Goal: Task Accomplishment & Management: Complete application form

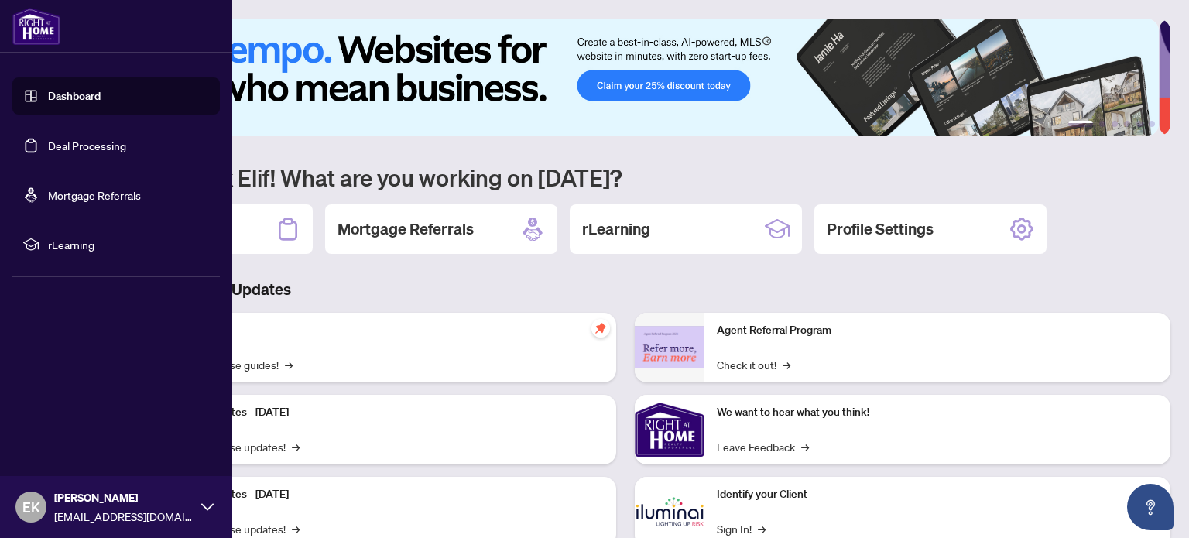
click at [83, 148] on link "Deal Processing" at bounding box center [87, 146] width 78 height 14
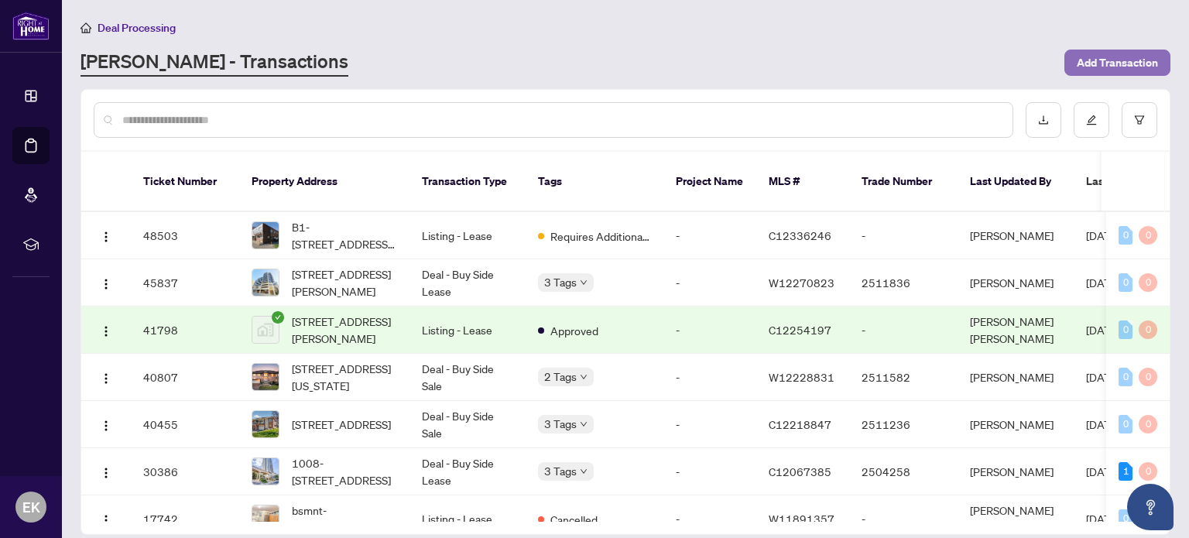
click at [1120, 60] on span "Add Transaction" at bounding box center [1117, 62] width 81 height 25
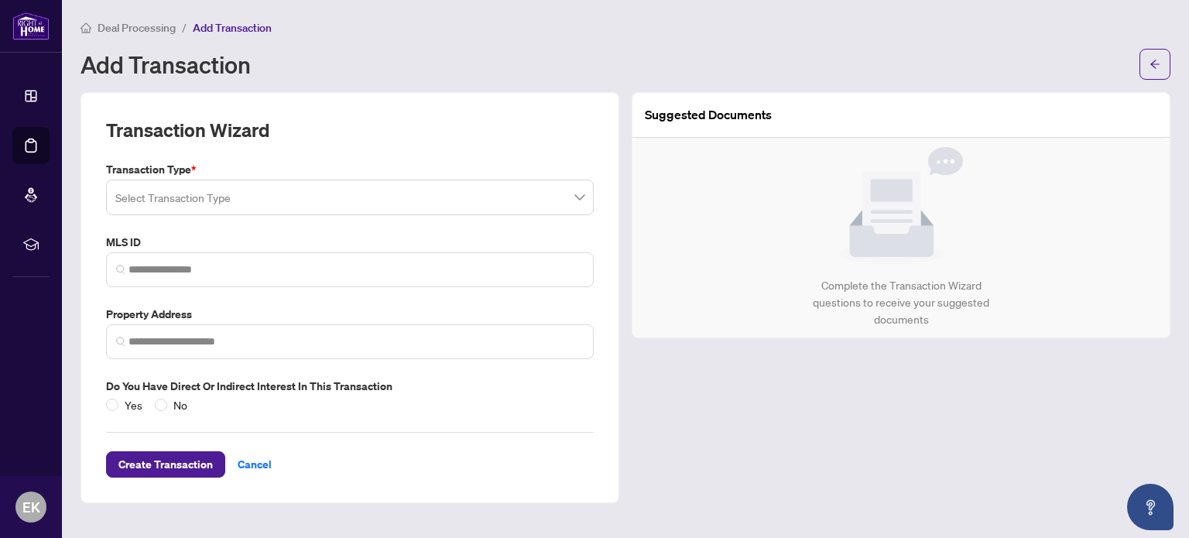
click at [229, 199] on input "search" at bounding box center [342, 200] width 455 height 34
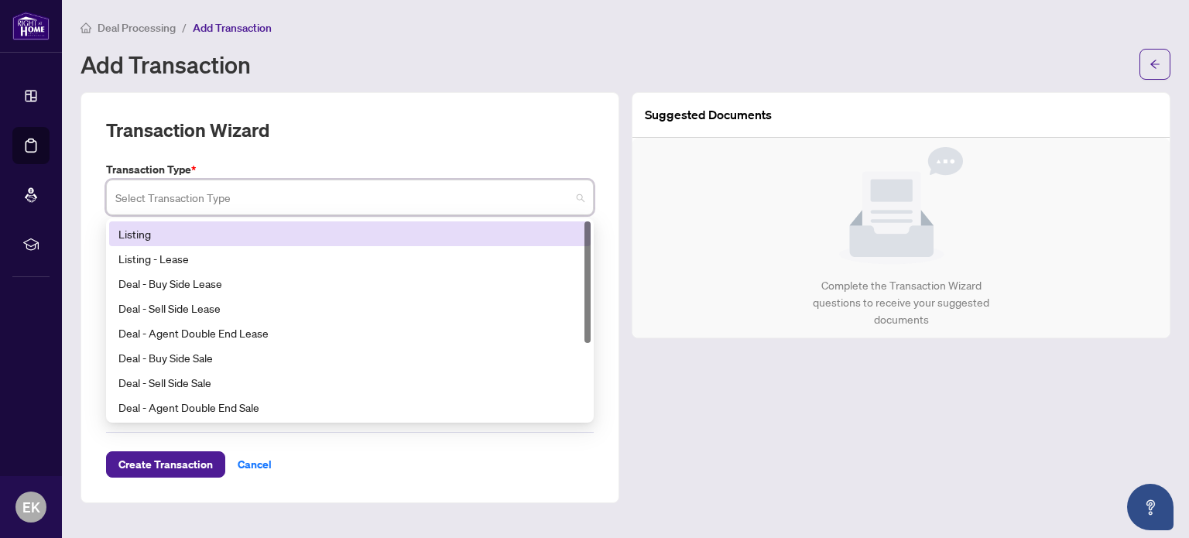
click at [153, 233] on div "Listing" at bounding box center [349, 233] width 463 height 17
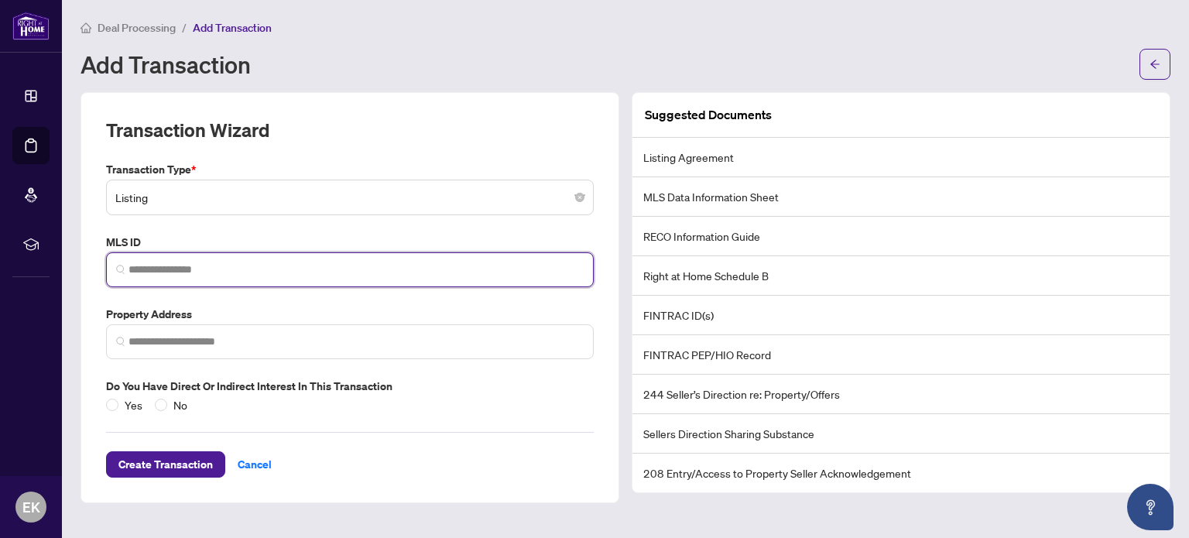
click at [254, 263] on input "search" at bounding box center [356, 270] width 455 height 16
paste input "*********"
type input "*********"
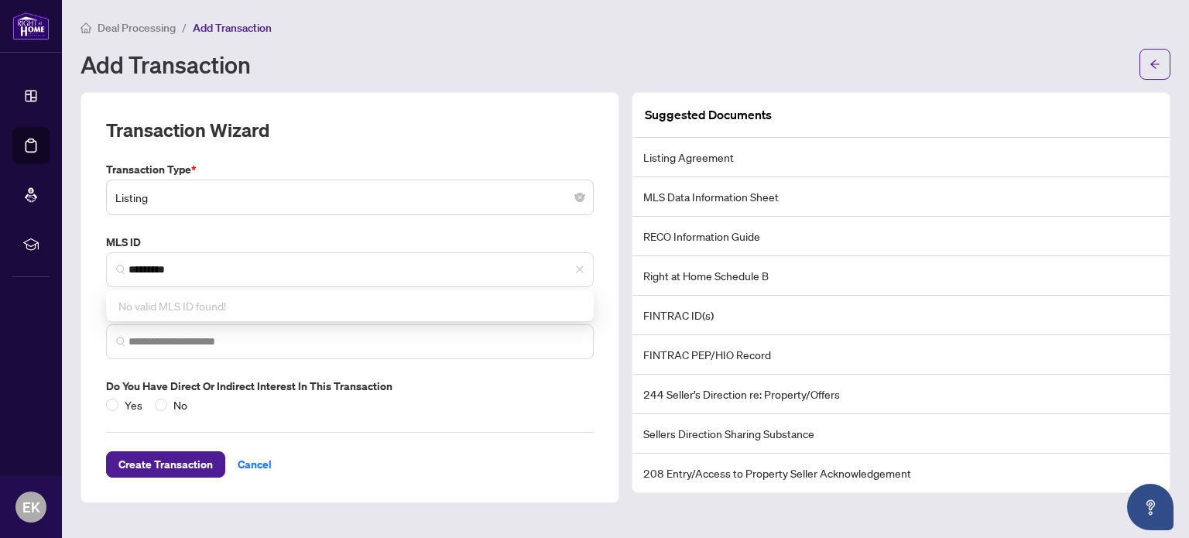
click at [269, 225] on div "Transaction Type * Listing 13 14 Listing Listing - Lease Deal - Buy Side Lease …" at bounding box center [350, 287] width 500 height 252
click at [244, 345] on input "search" at bounding box center [356, 342] width 455 height 16
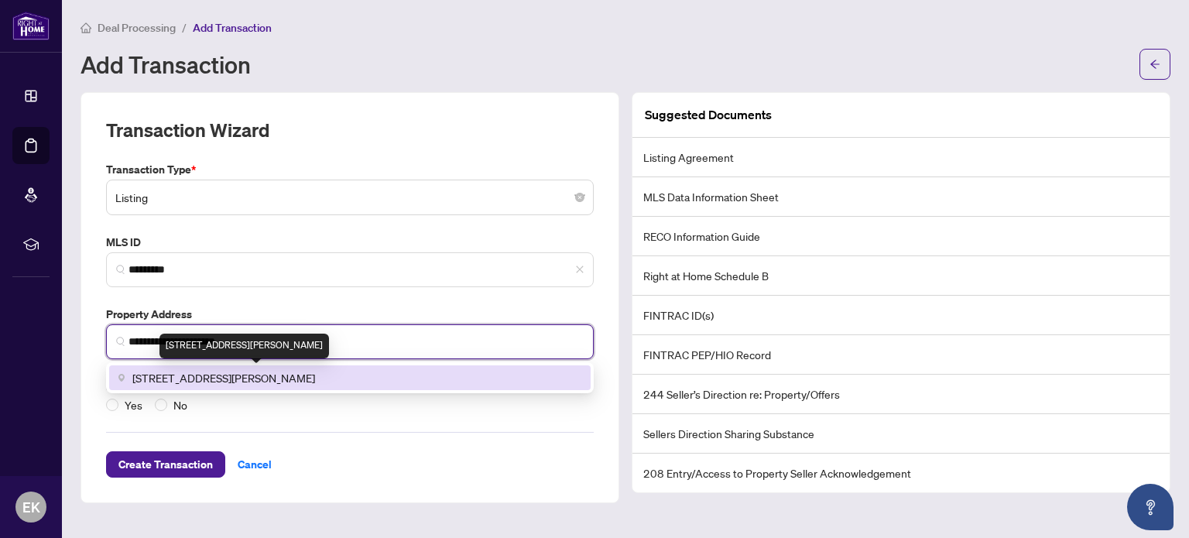
click at [260, 374] on span "[STREET_ADDRESS][PERSON_NAME]" at bounding box center [223, 377] width 183 height 17
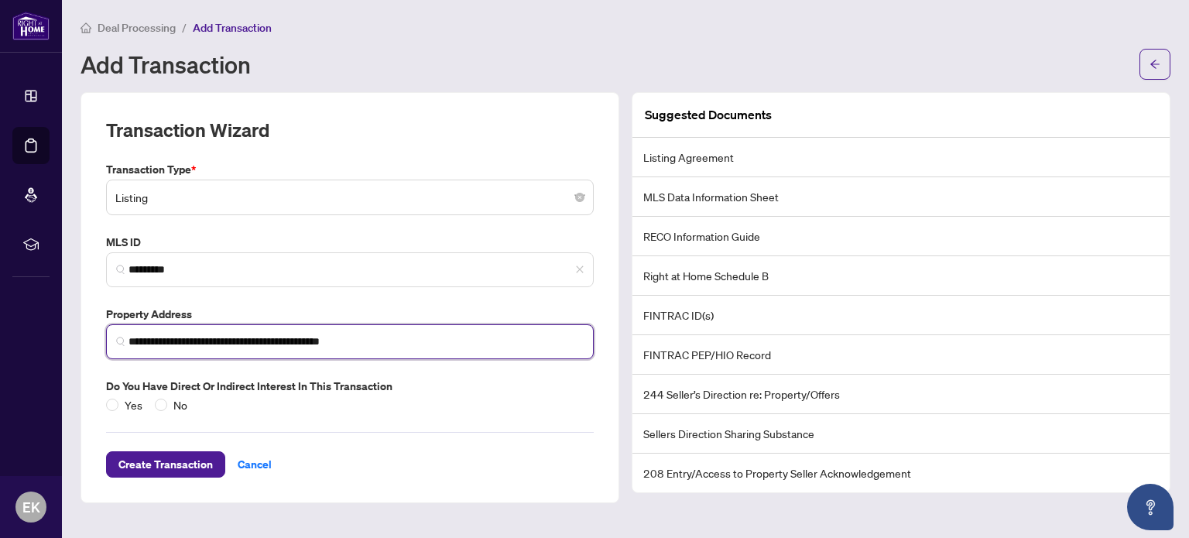
type input "**********"
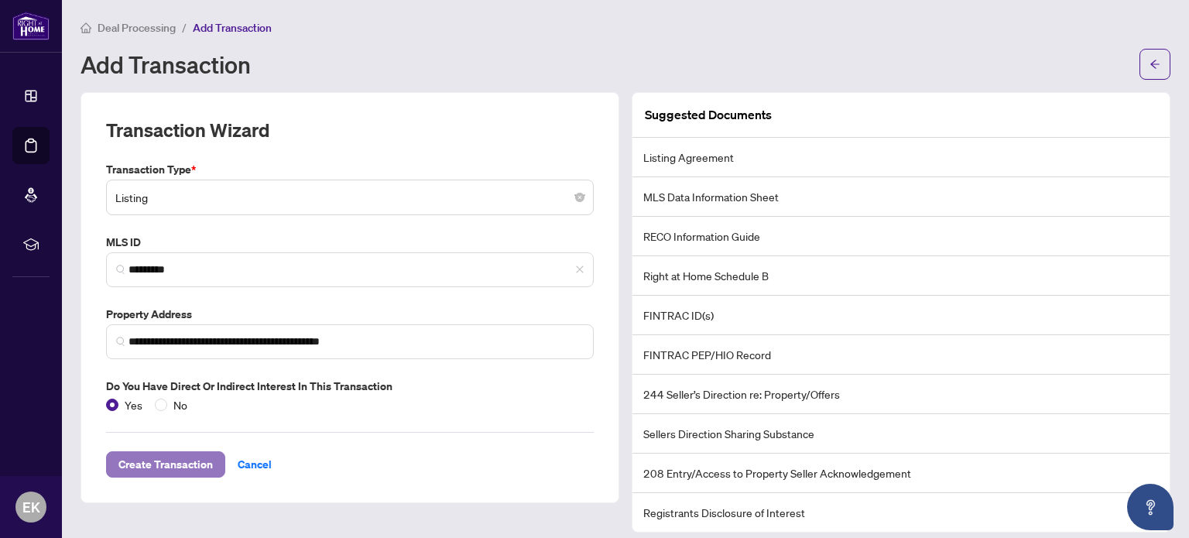
click at [144, 464] on span "Create Transaction" at bounding box center [165, 464] width 94 height 25
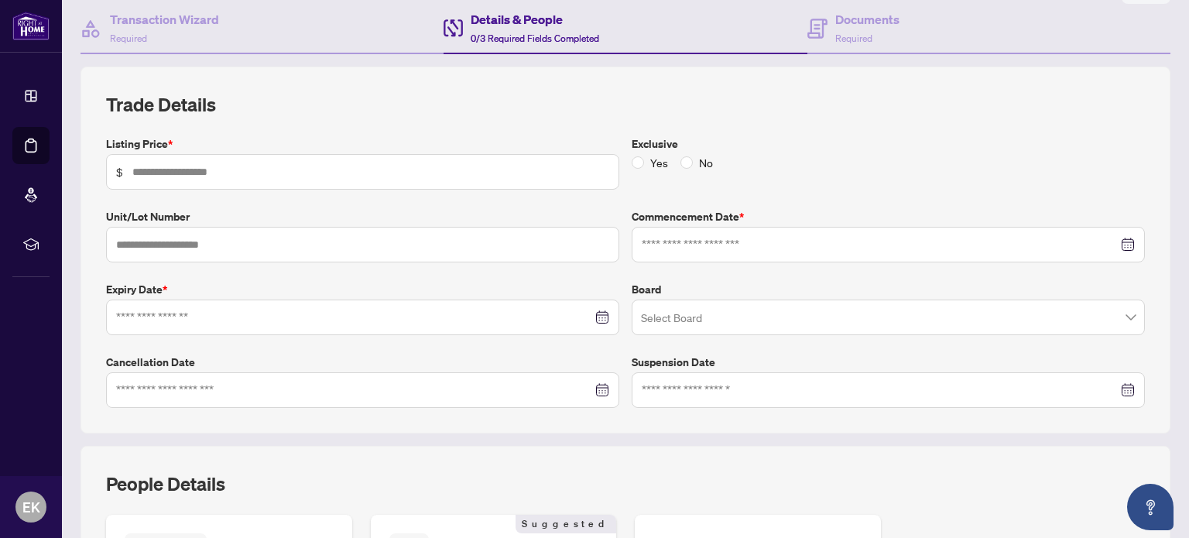
scroll to position [155, 0]
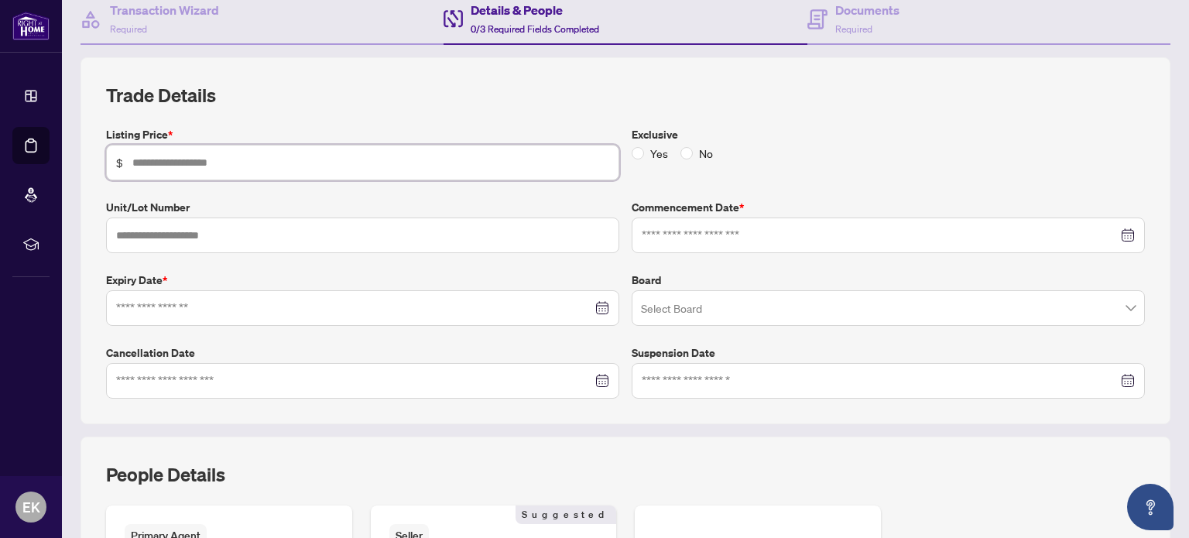
click at [201, 155] on input "text" at bounding box center [370, 162] width 477 height 17
type input "*********"
click at [709, 235] on input at bounding box center [880, 235] width 476 height 17
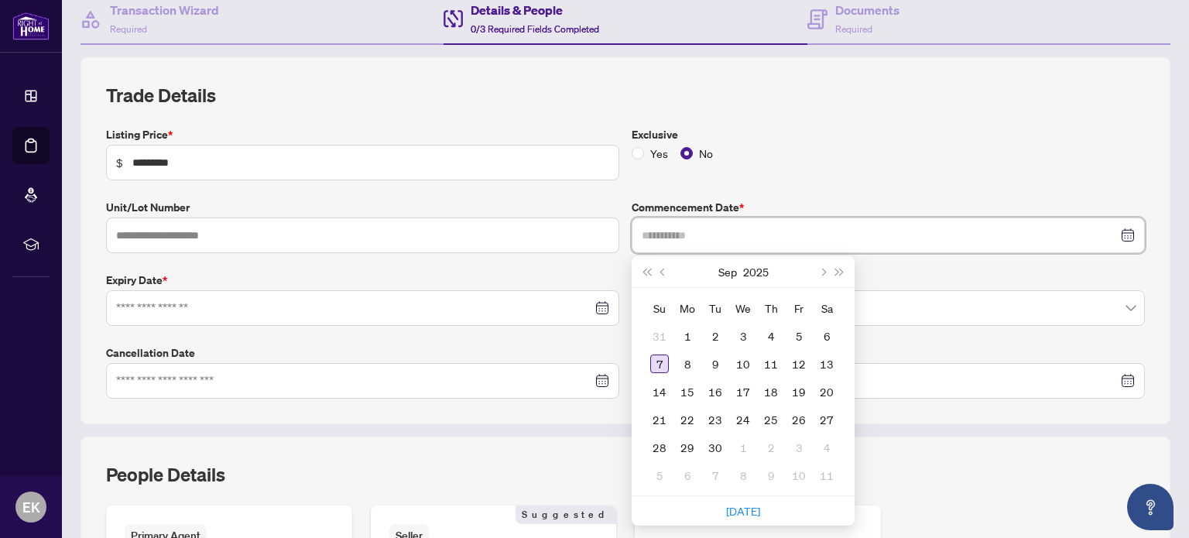
type input "**********"
click at [657, 359] on div "7" at bounding box center [659, 364] width 19 height 19
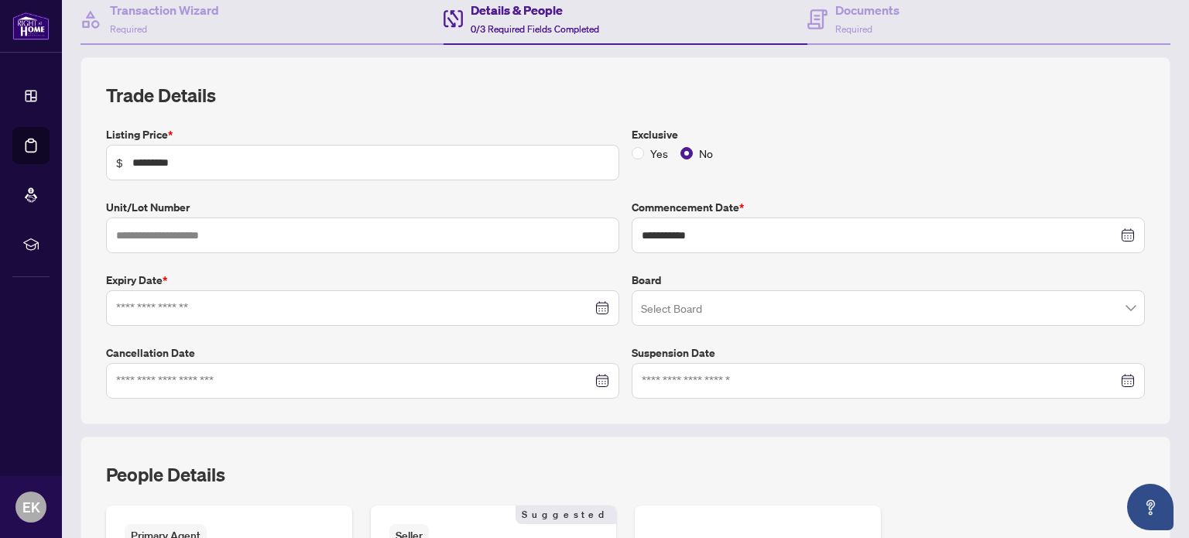
click at [217, 314] on div at bounding box center [362, 308] width 513 height 36
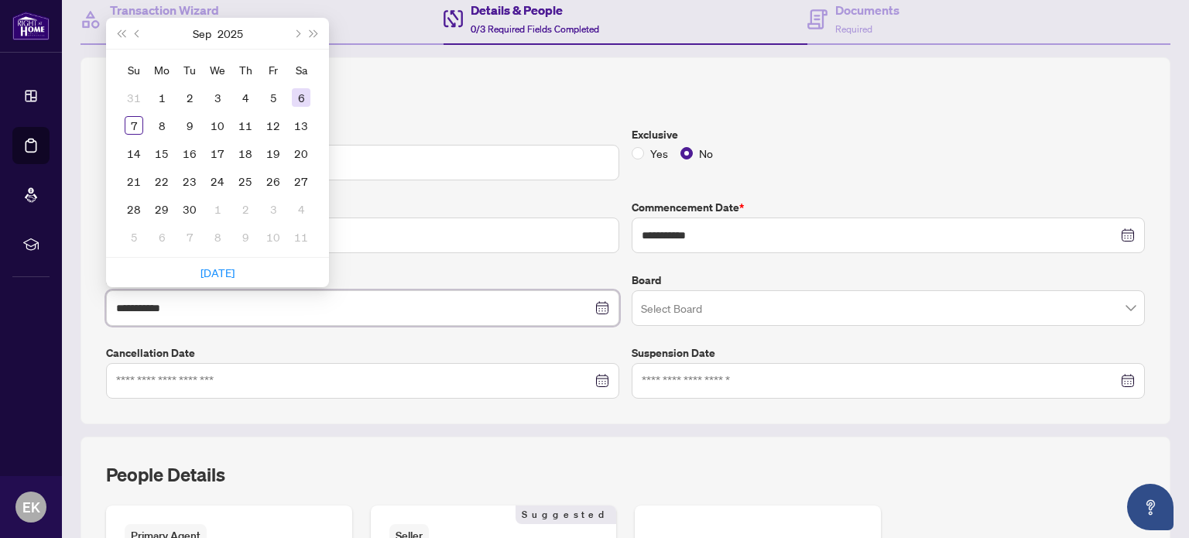
type input "**********"
click at [303, 33] on button "Next month (PageDown)" at bounding box center [296, 33] width 17 height 31
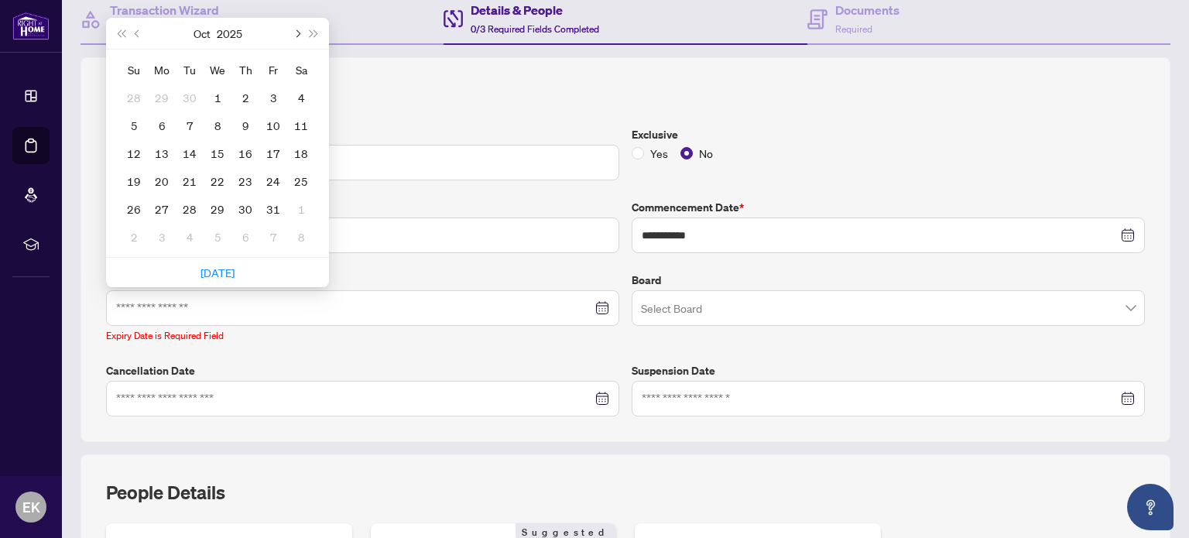
click at [303, 33] on button "Next month (PageDown)" at bounding box center [296, 33] width 17 height 31
type input "**********"
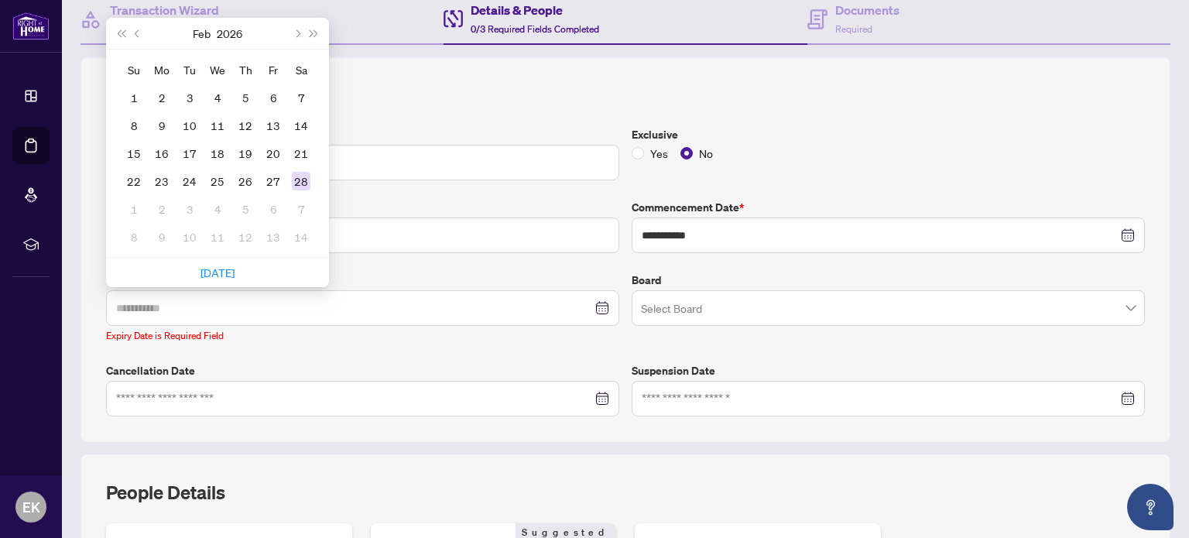
click at [294, 176] on div "28" at bounding box center [301, 181] width 19 height 19
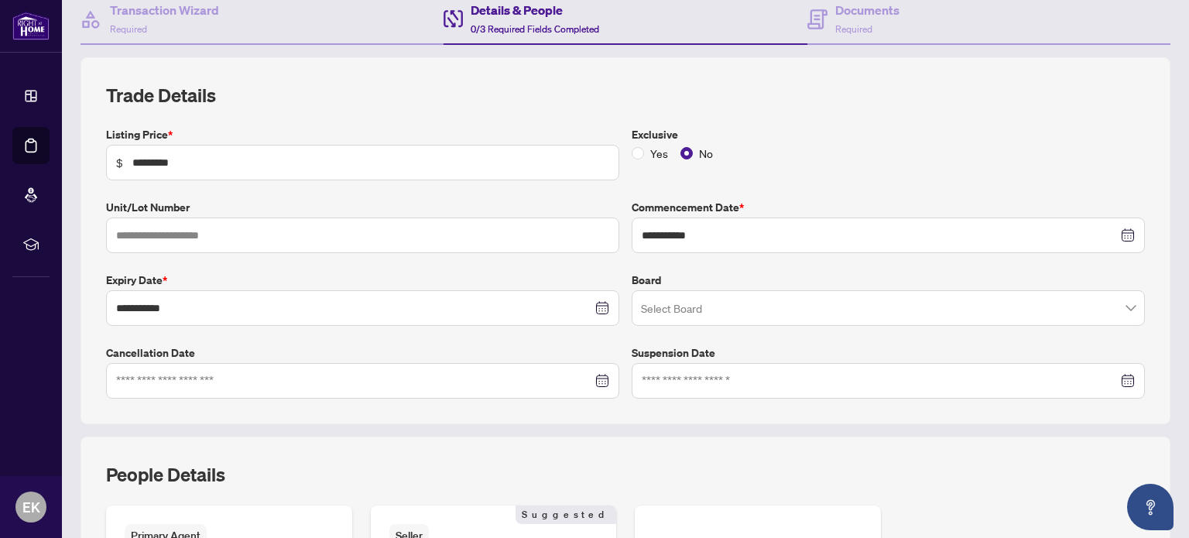
click at [712, 307] on input "search" at bounding box center [881, 310] width 481 height 34
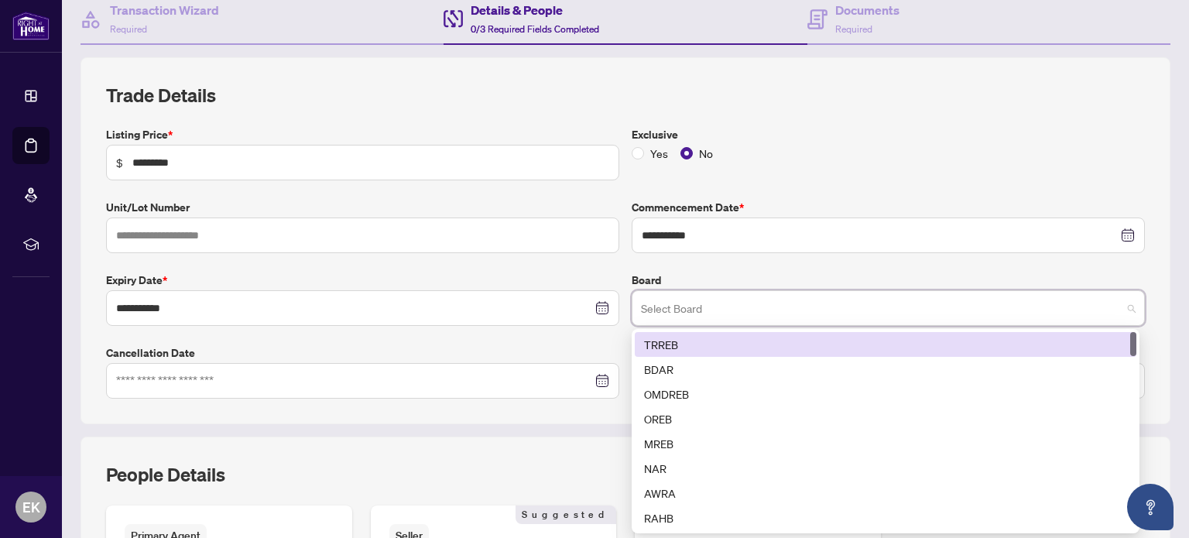
click at [687, 345] on div "TRREB" at bounding box center [885, 344] width 483 height 17
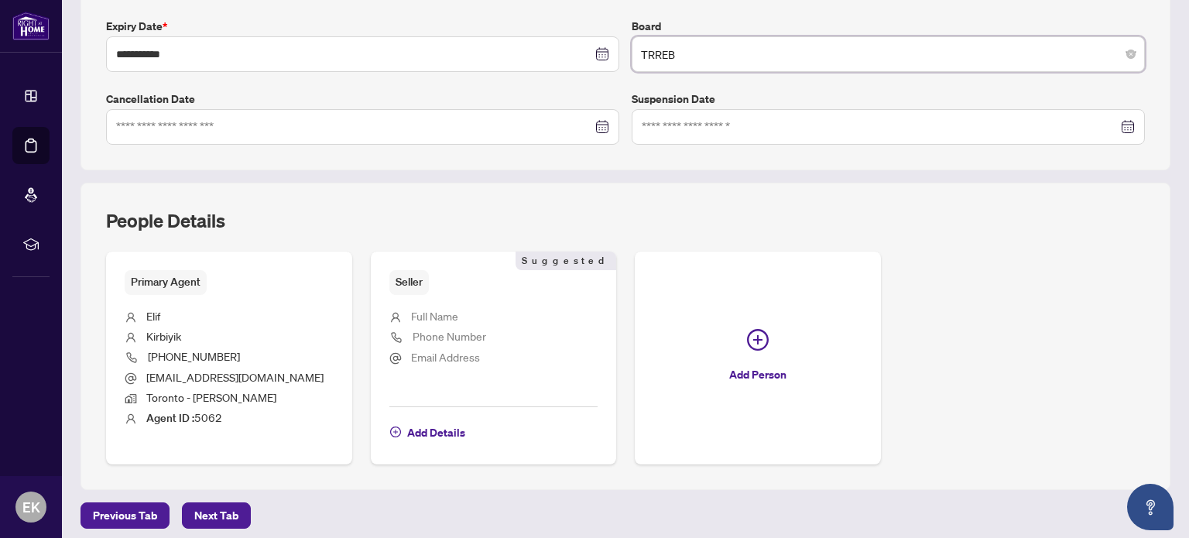
scroll to position [414, 0]
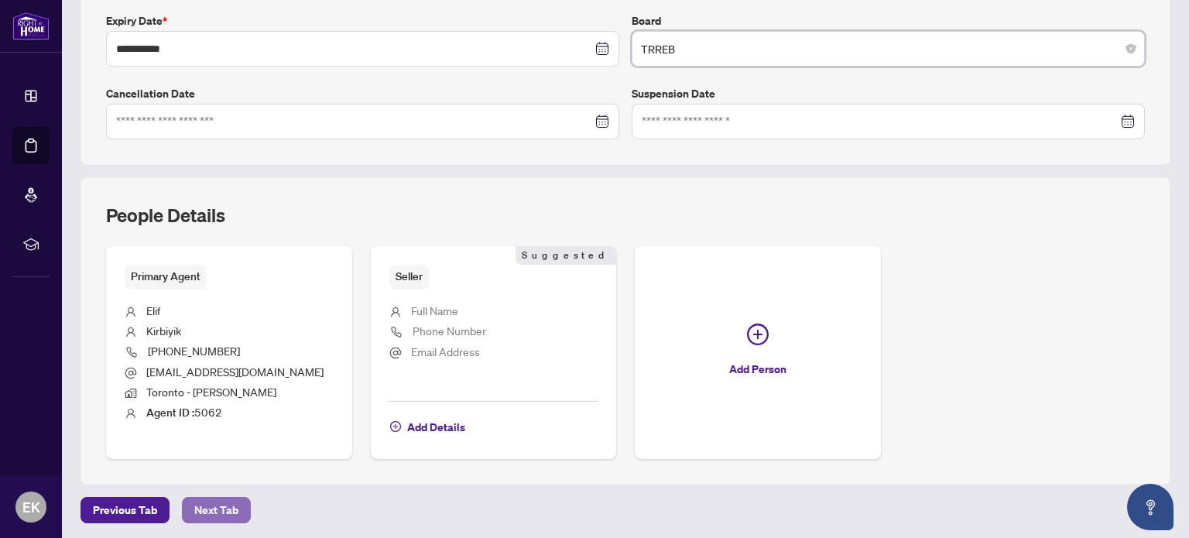
click at [218, 510] on span "Next Tab" at bounding box center [216, 510] width 44 height 25
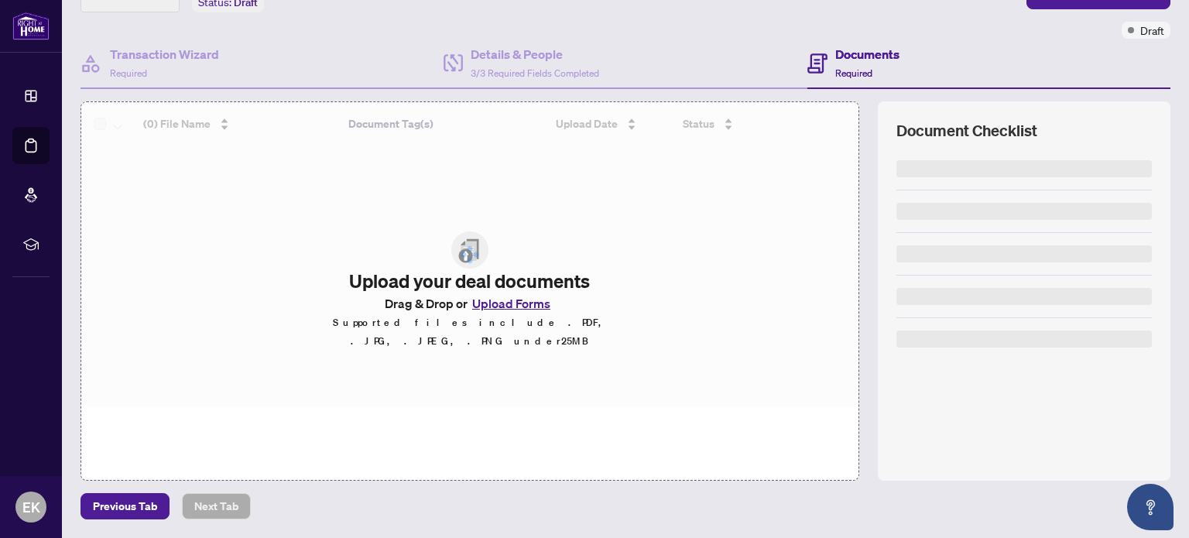
scroll to position [108, 0]
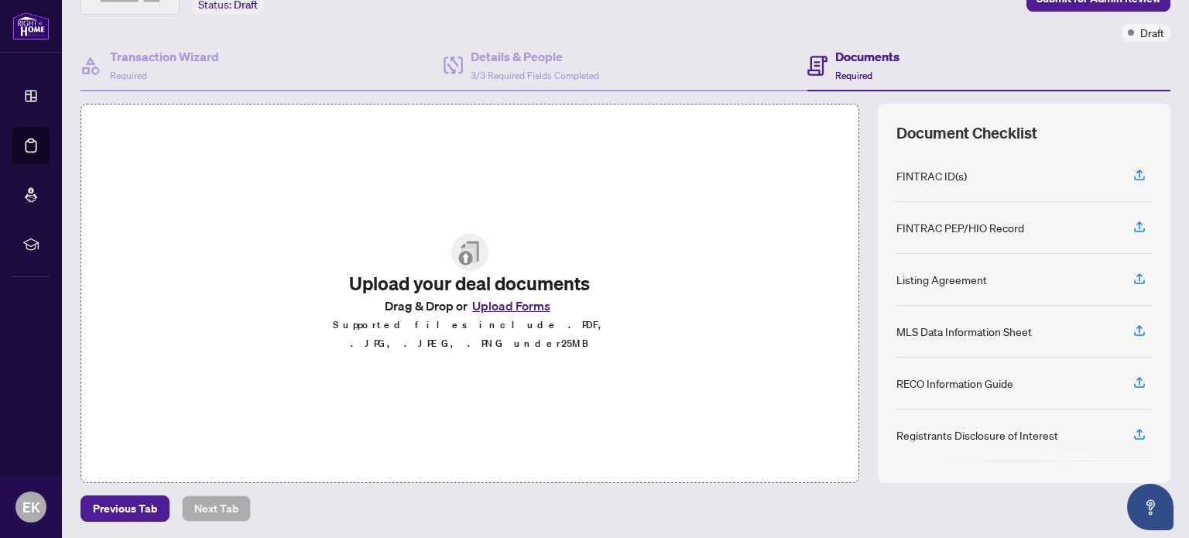
click at [504, 314] on button "Upload Forms" at bounding box center [511, 306] width 87 height 20
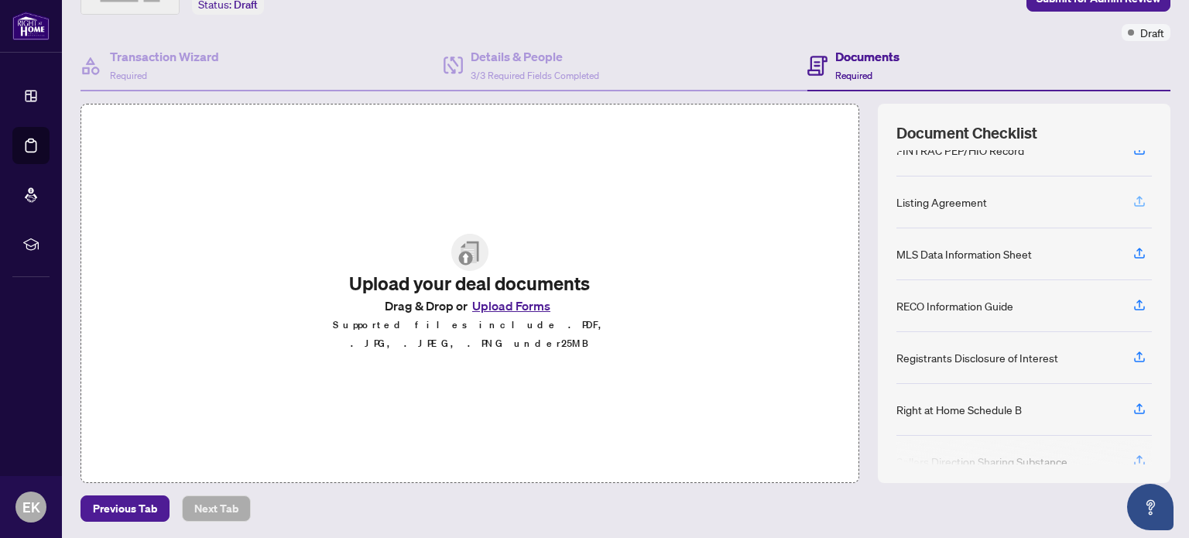
click at [1133, 198] on icon "button" at bounding box center [1140, 201] width 14 height 14
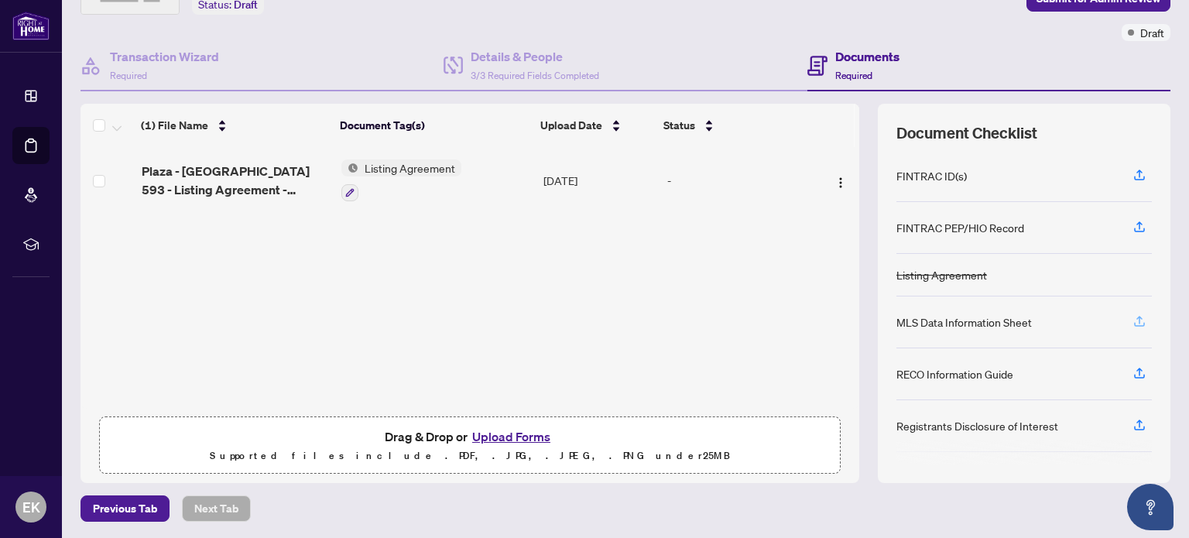
click at [1133, 317] on icon "button" at bounding box center [1140, 321] width 14 height 14
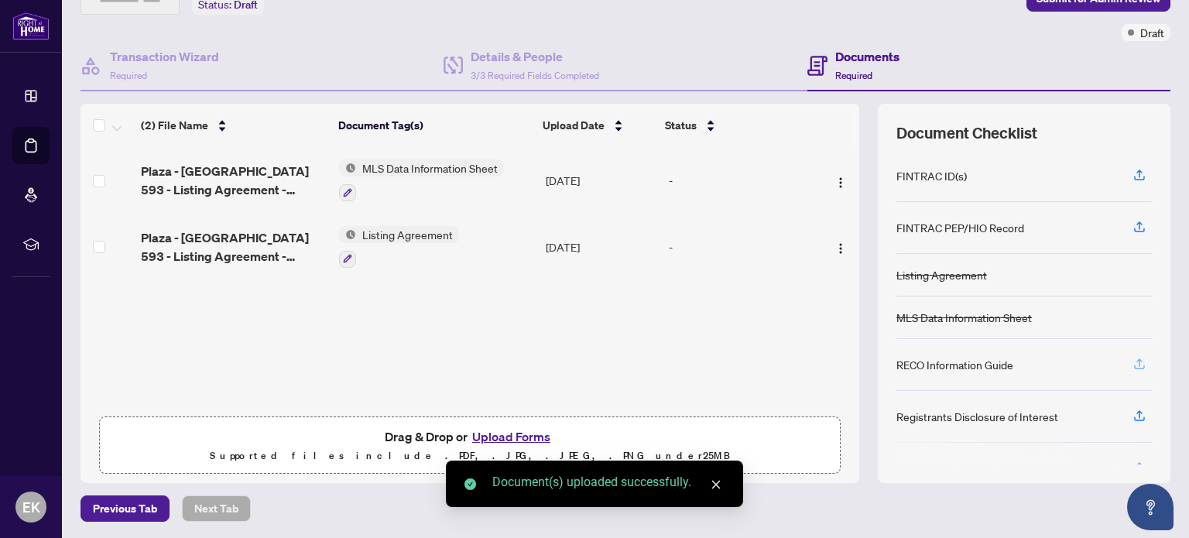
click at [1133, 360] on icon "button" at bounding box center [1140, 364] width 14 height 14
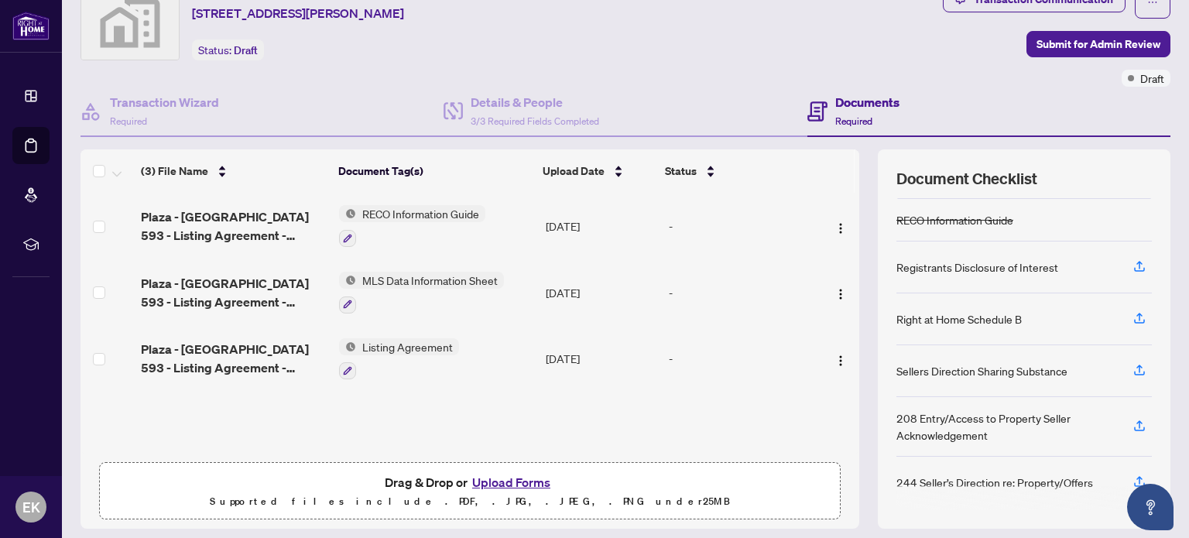
scroll to position [0, 0]
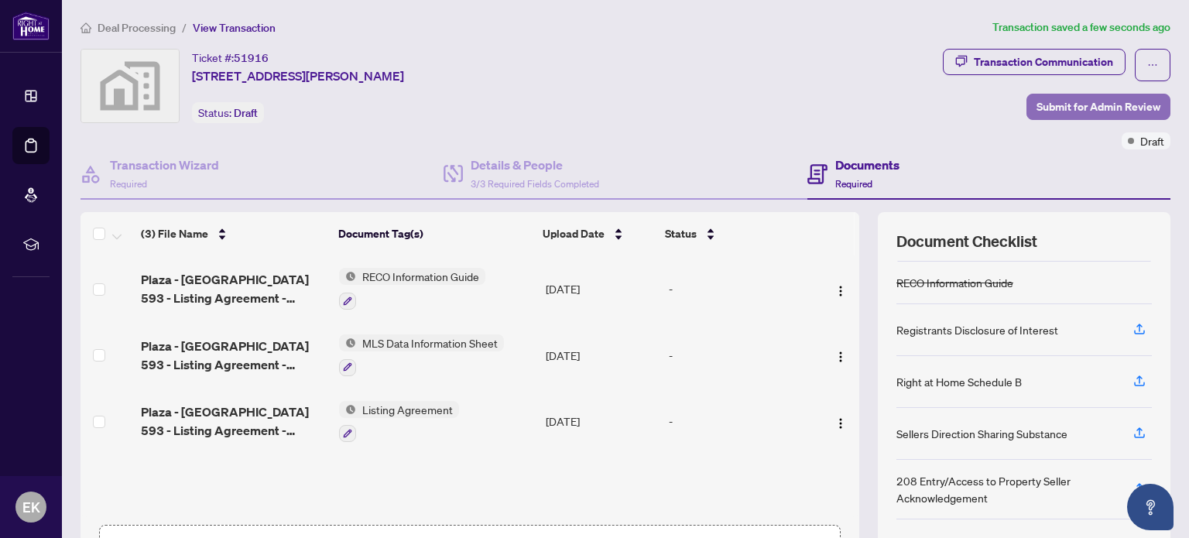
click at [1077, 101] on span "Submit for Admin Review" at bounding box center [1099, 106] width 124 height 25
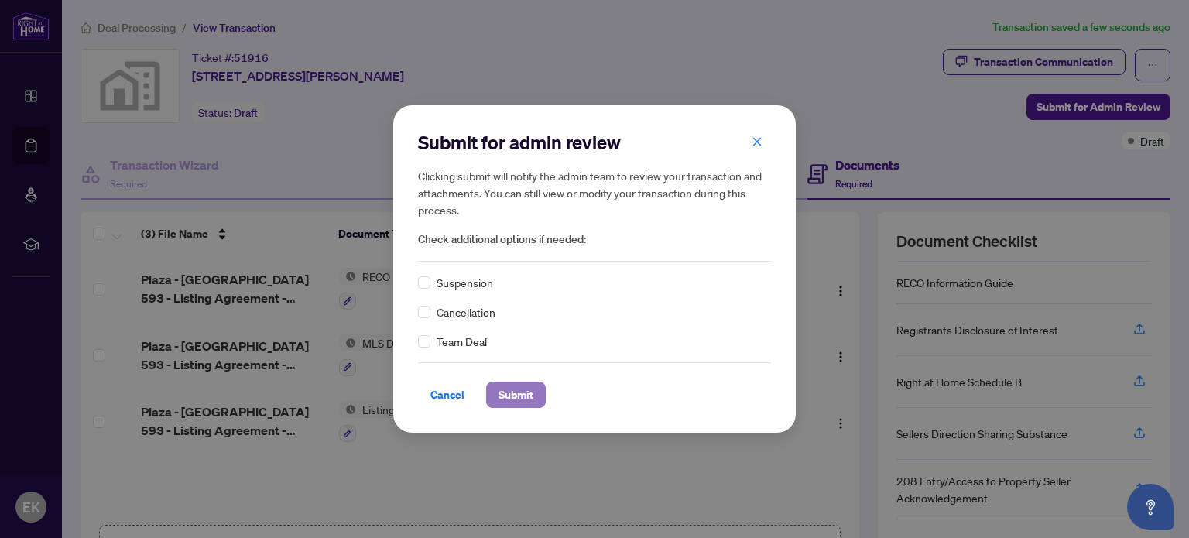
click at [518, 396] on span "Submit" at bounding box center [516, 395] width 35 height 25
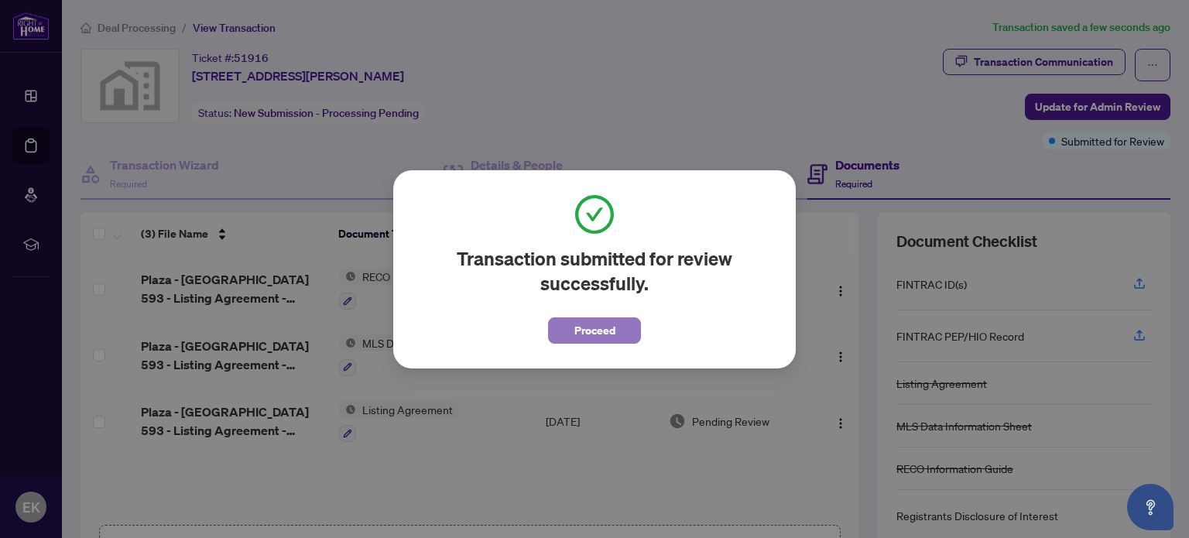
click at [588, 328] on span "Proceed" at bounding box center [595, 330] width 41 height 25
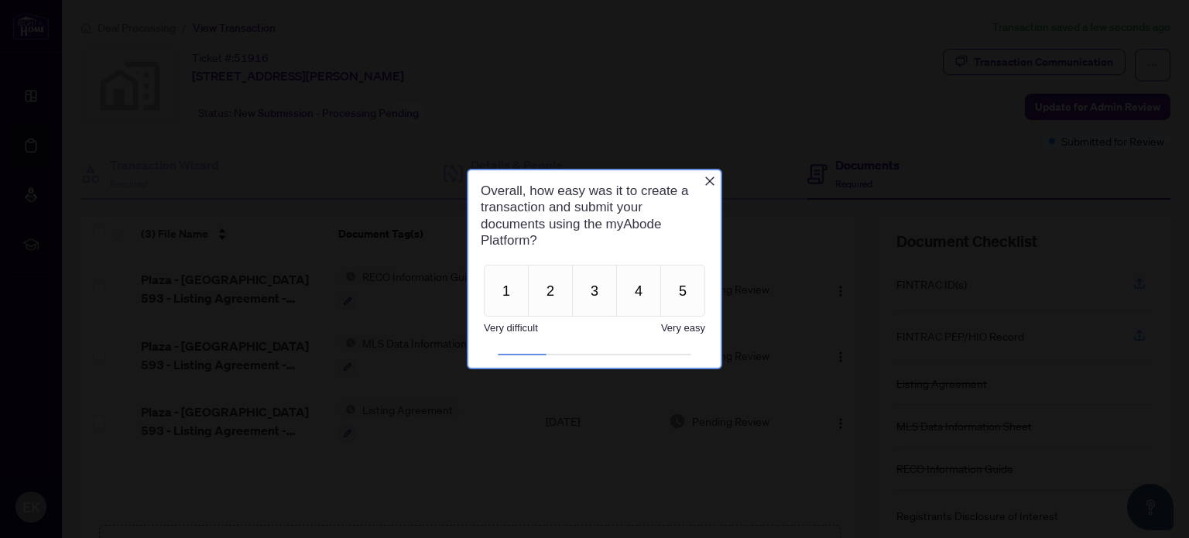
click at [709, 178] on icon "Close button" at bounding box center [710, 180] width 12 height 12
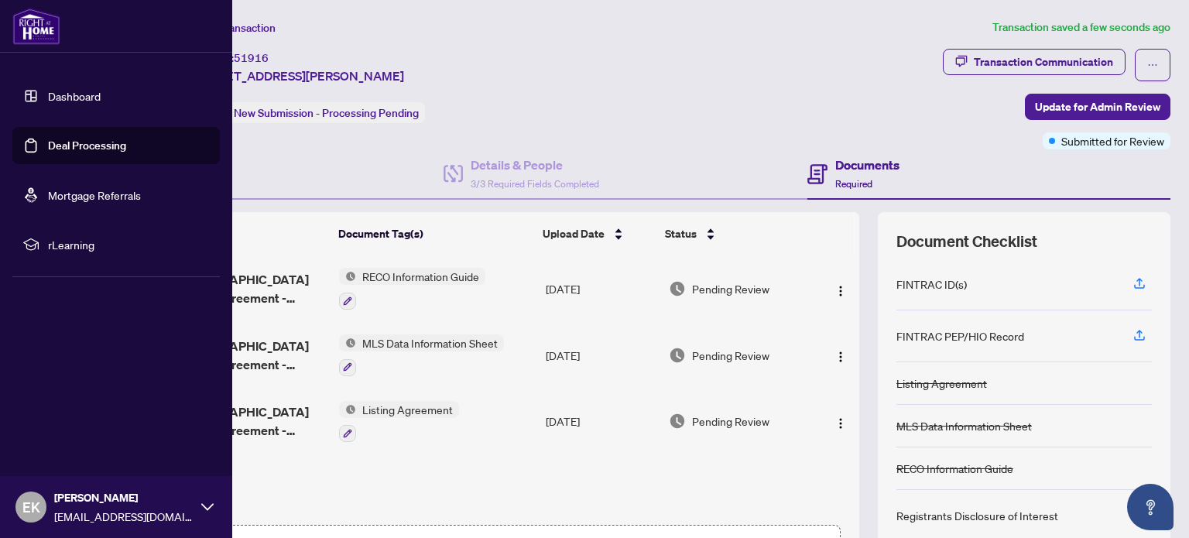
click at [80, 145] on link "Deal Processing" at bounding box center [87, 146] width 78 height 14
